Goal: Communication & Community: Answer question/provide support

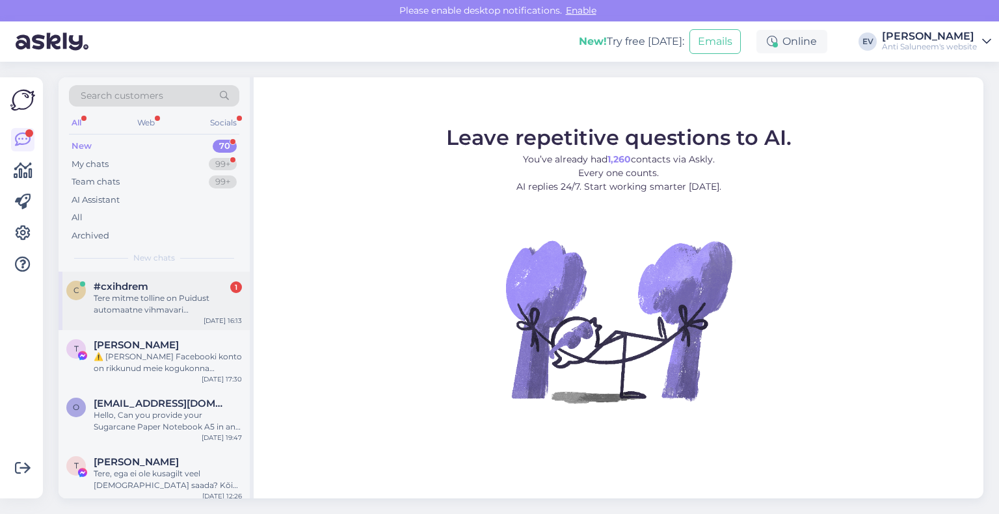
click at [164, 309] on div "Tere mitme tolline on Puidust automaatne vihmavari [PERSON_NAME] ?" at bounding box center [168, 304] width 148 height 23
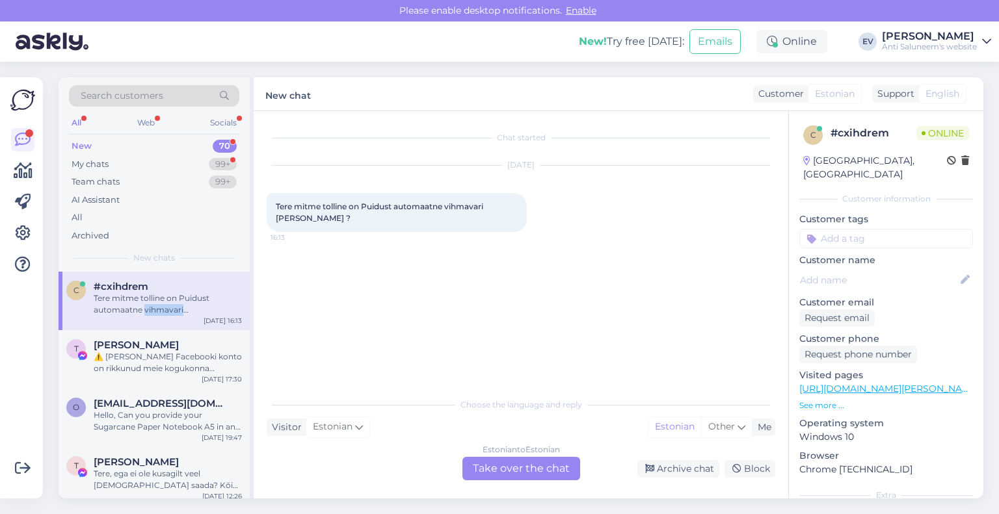
click at [164, 309] on div "Tere mitme tolline on Puidust automaatne vihmavari [PERSON_NAME] ?" at bounding box center [168, 304] width 148 height 23
click at [527, 471] on div "Estonian to Estonian Take over the chat" at bounding box center [521, 468] width 118 height 23
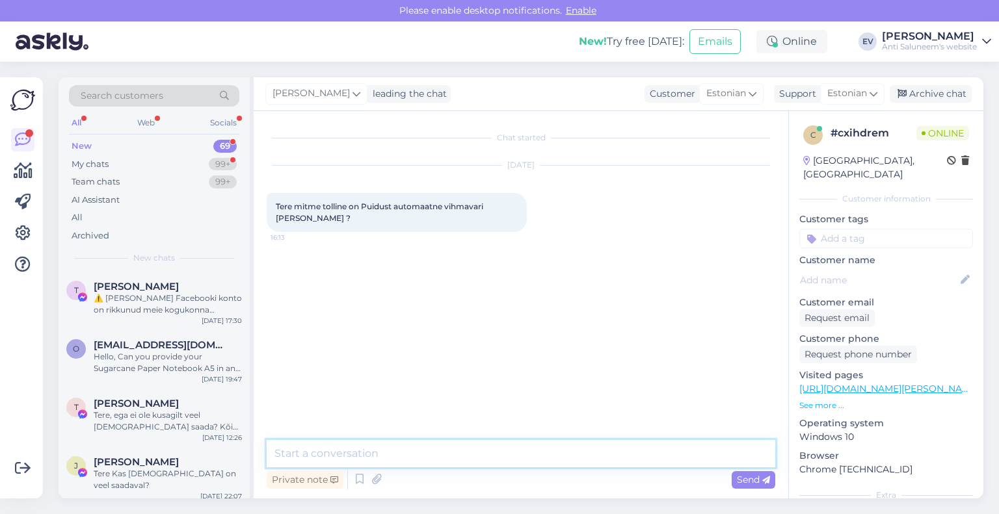
click at [387, 452] on textarea at bounding box center [521, 453] width 508 height 27
click at [523, 454] on textarea "Tere! Vihmavarju kübara läbimõõt on 105 cm." at bounding box center [521, 453] width 508 height 27
click at [596, 449] on textarea "Tere! Vihmavarju kübara läbimõõt on 105 cm." at bounding box center [521, 453] width 508 height 27
type textarea "Tere! Vihmavarju kübara läbimõõt on 105 cm. Peaks olema ca 41 tolli?"
click at [741, 477] on span "Send" at bounding box center [753, 480] width 33 height 12
